Goal: Obtain resource: Obtain resource

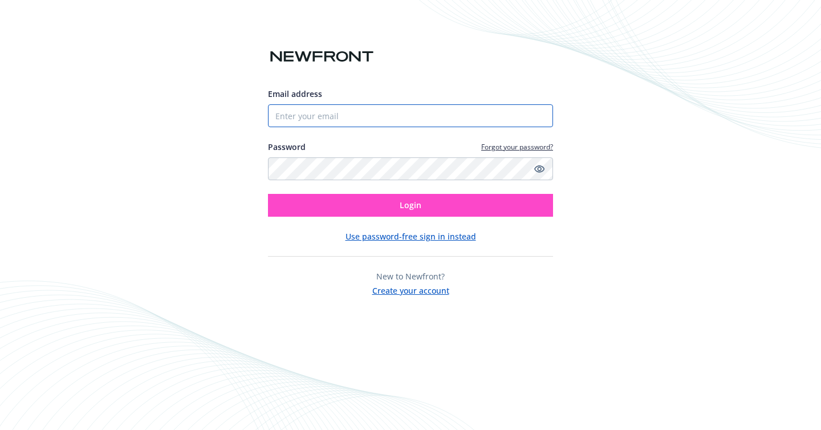
type input "[EMAIL_ADDRESS][DOMAIN_NAME]"
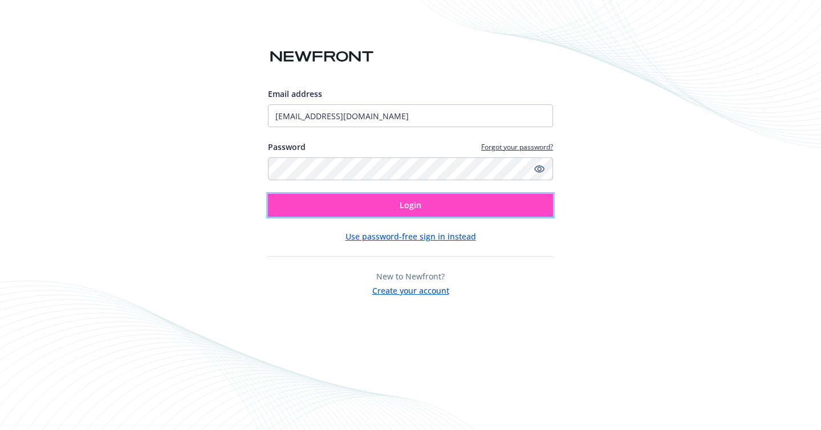
click at [407, 204] on span "Login" at bounding box center [411, 205] width 22 height 11
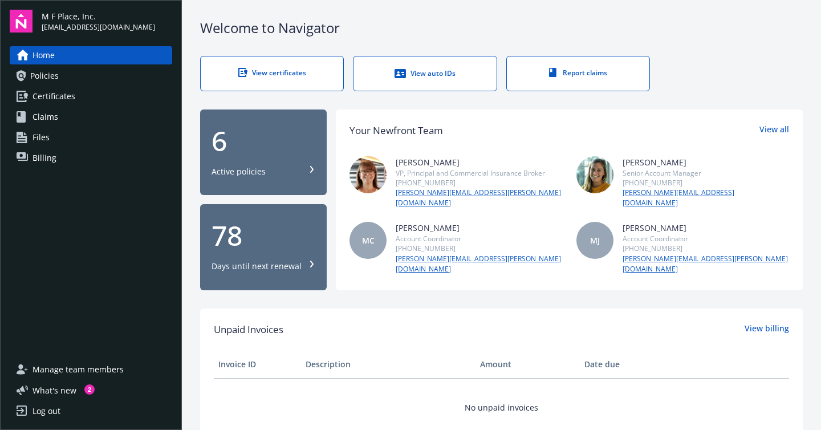
click at [285, 78] on link "View certificates" at bounding box center [272, 73] width 144 height 35
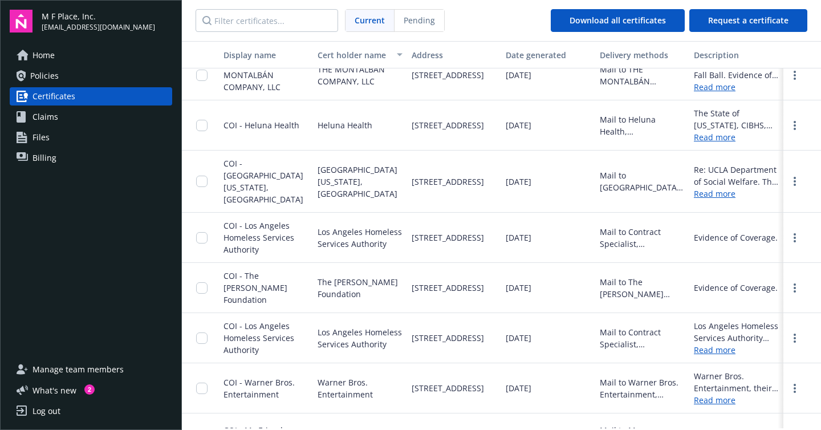
scroll to position [310, 0]
